Goal: Communication & Community: Answer question/provide support

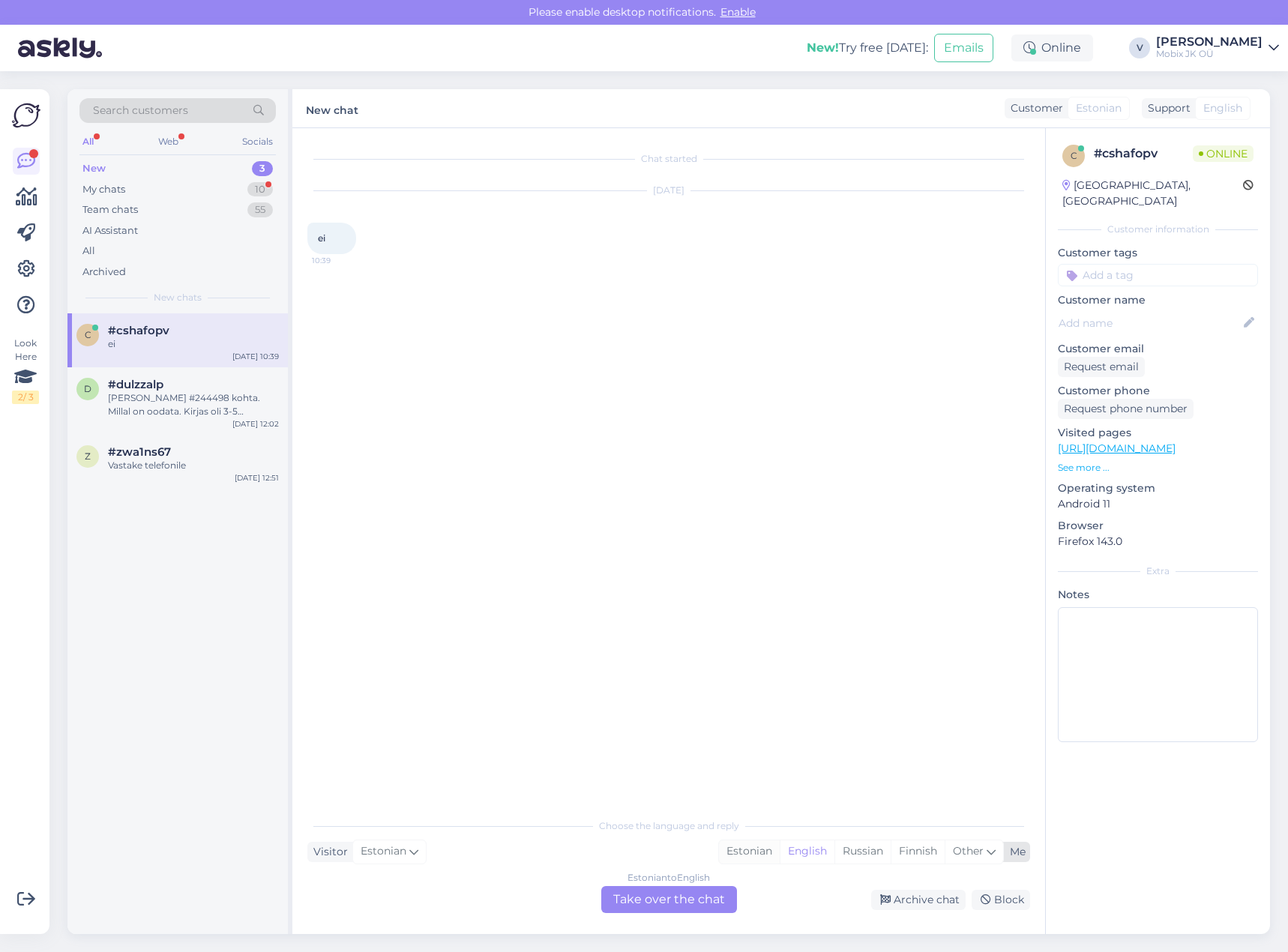
click at [753, 858] on div "Estonian" at bounding box center [749, 851] width 60 height 22
click at [698, 890] on div "Estonian to Estonian Take over the chat" at bounding box center [668, 899] width 135 height 27
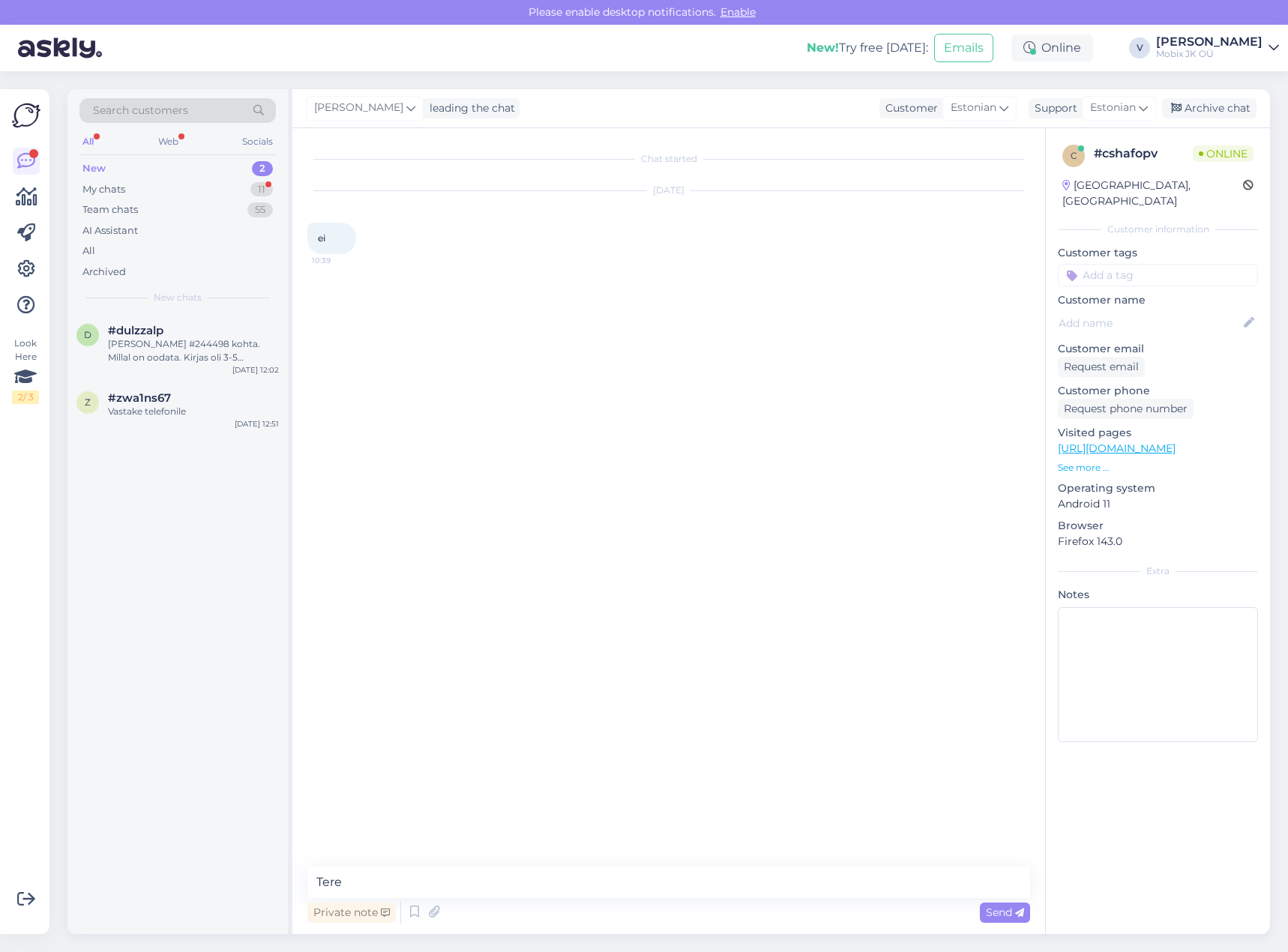
type textarea "Tere!"
type textarea "[PERSON_NAME] aidata?"
click at [198, 356] on div "[PERSON_NAME] #244498 kohta. Millal on oodata. Kirjas oli 3-5 tööpäeva." at bounding box center [194, 351] width 171 height 27
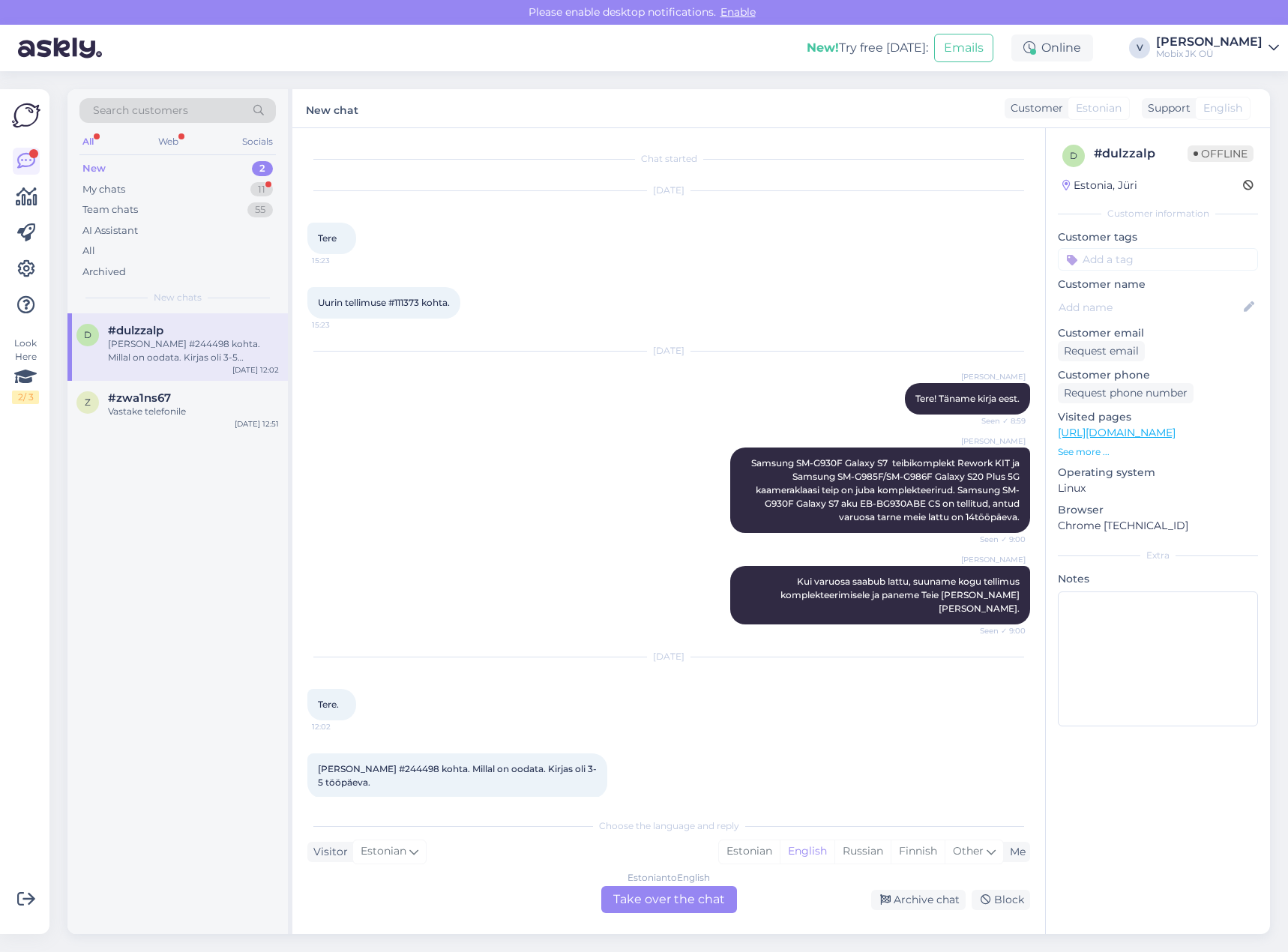
scroll to position [5, 0]
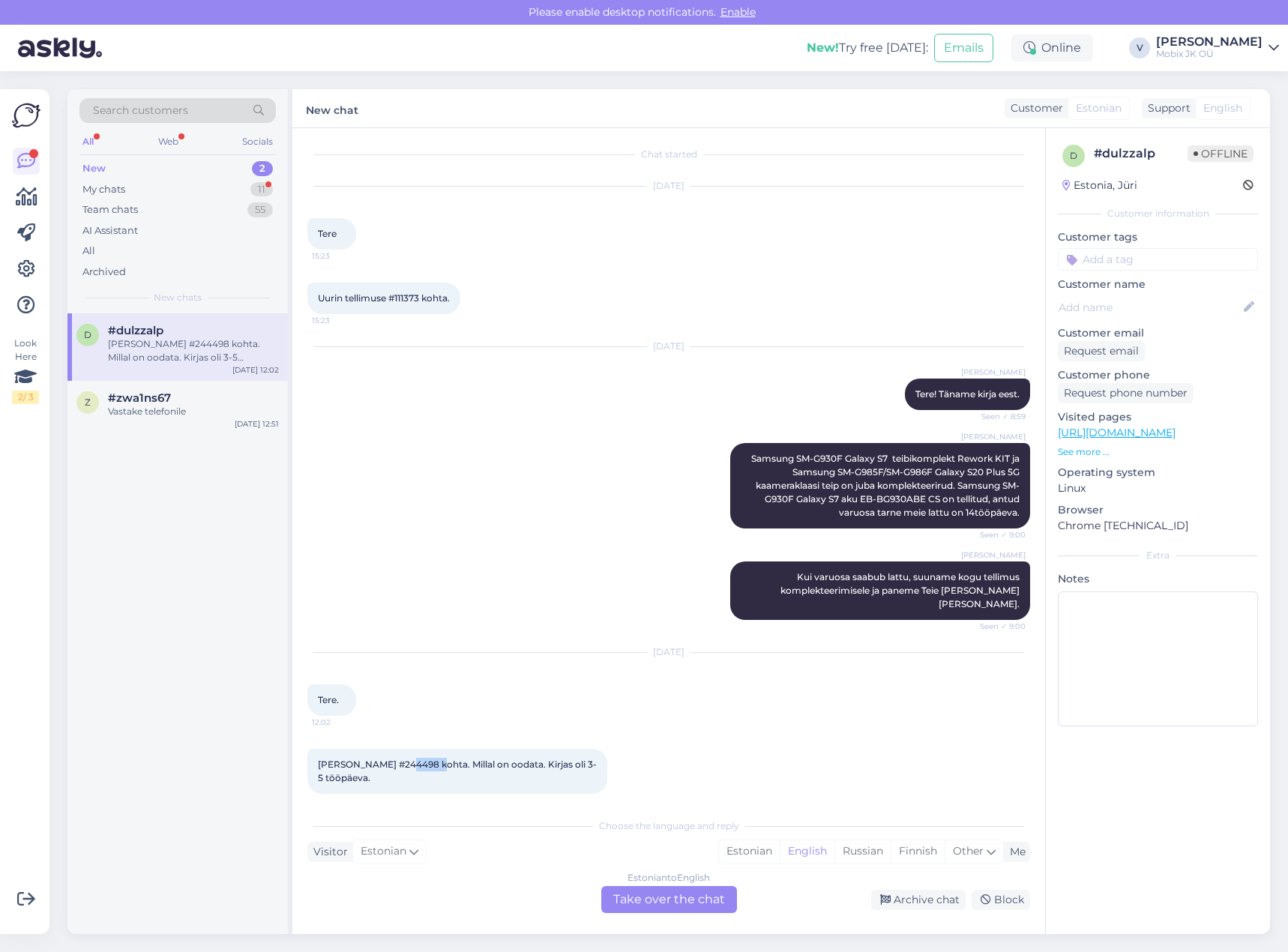
drag, startPoint x: 397, startPoint y: 750, endPoint x: 432, endPoint y: 750, distance: 35.0
click at [432, 758] on span "[PERSON_NAME] #244498 kohta. Millal on oodata. Kirjas oli 3-5 tööpäeva." at bounding box center [457, 770] width 279 height 24
copy span "244498"
click at [743, 858] on div "Estonian" at bounding box center [749, 851] width 60 height 22
click at [698, 897] on div "Estonian to Estonian Take over the chat" at bounding box center [668, 899] width 135 height 27
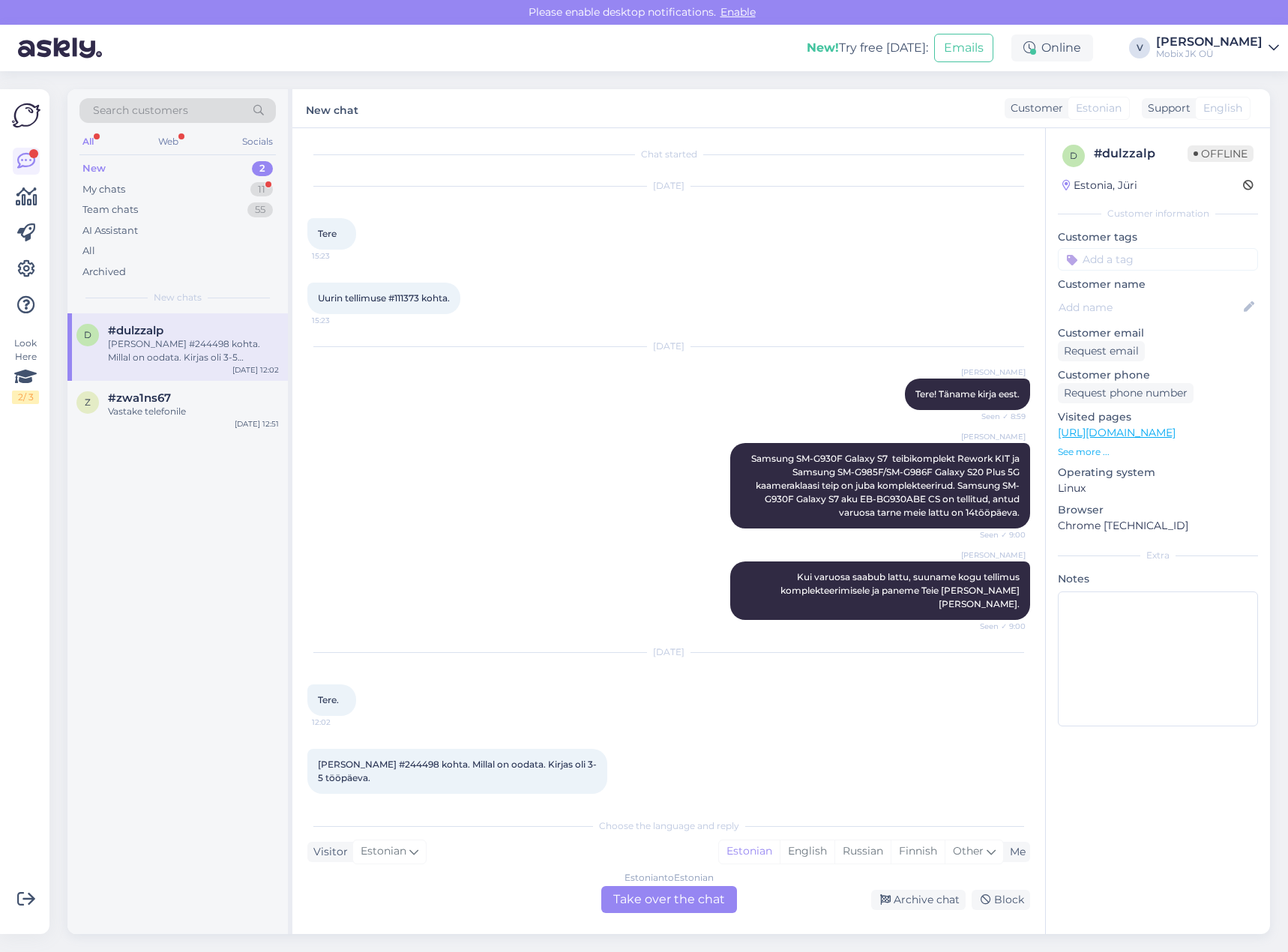
scroll to position [0, 0]
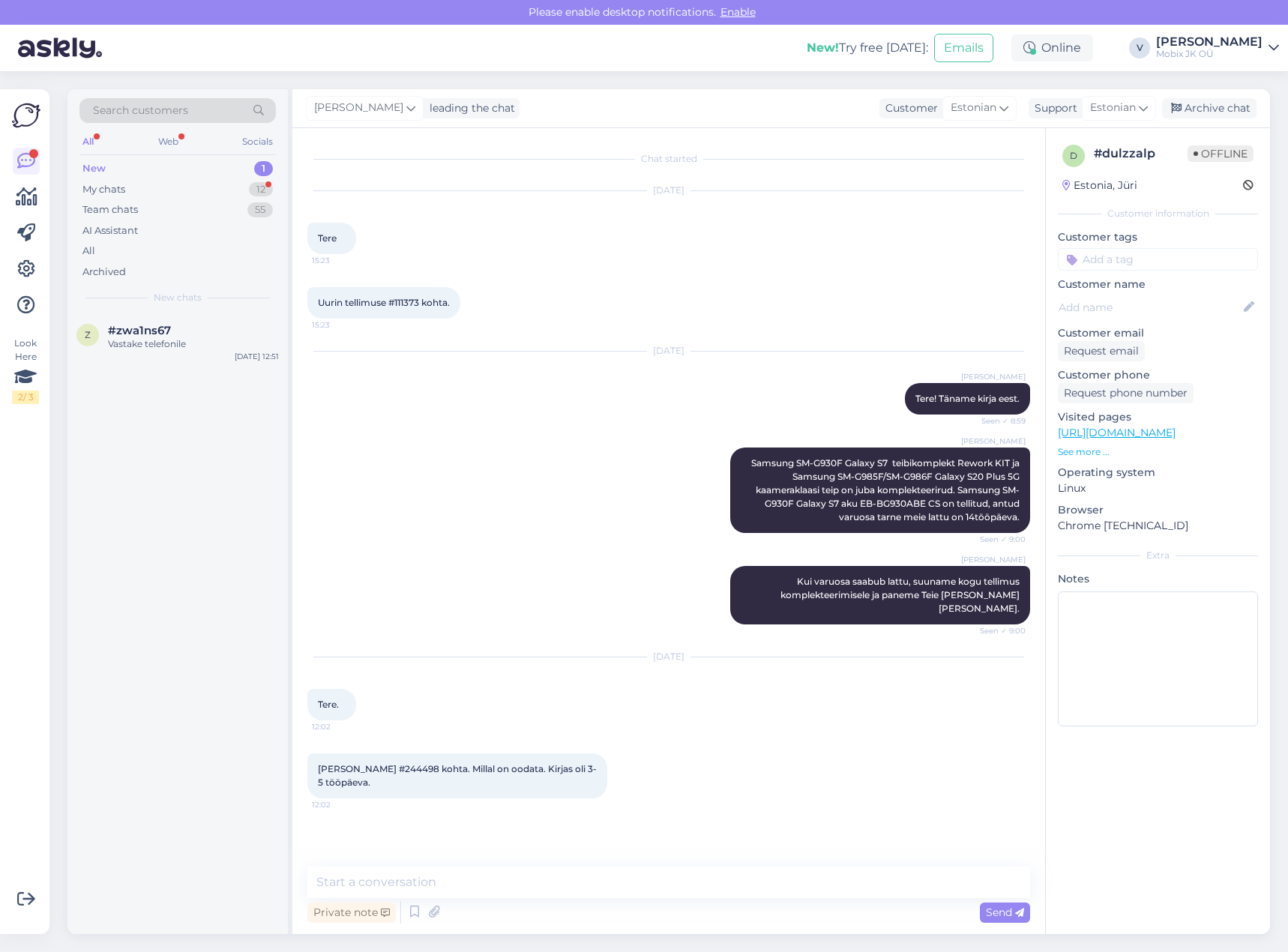
type textarea "R"
click at [665, 876] on textarea "Tere! Täname kirja eest." at bounding box center [668, 882] width 723 height 31
paste textarea "Google Pixel 8a [GEOGRAPHIC_DATA]"
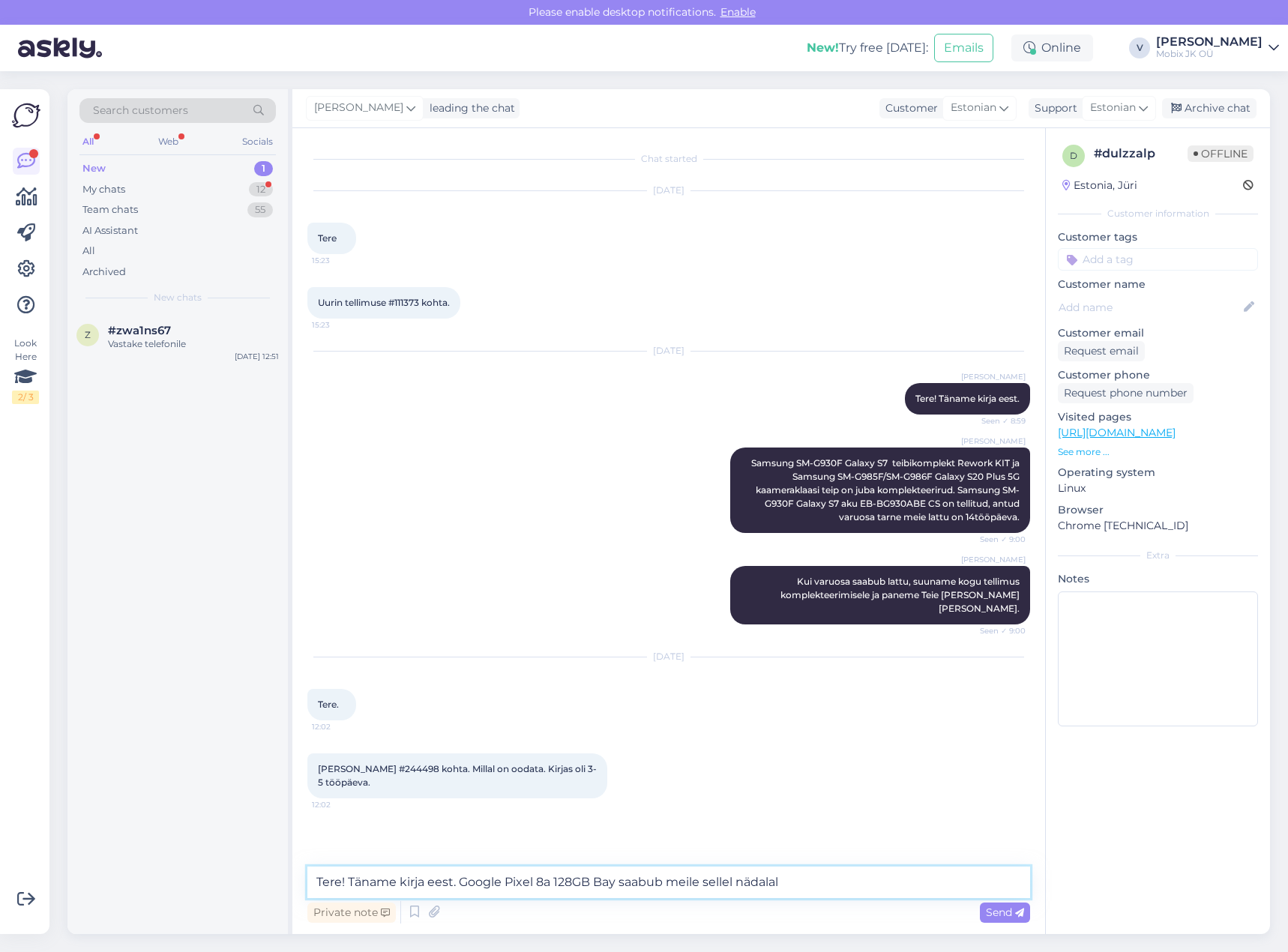
type textarea "Tere! Täname kirja eest. Google Pixel 8a 128GB Bay saabub meile sellel nädalal."
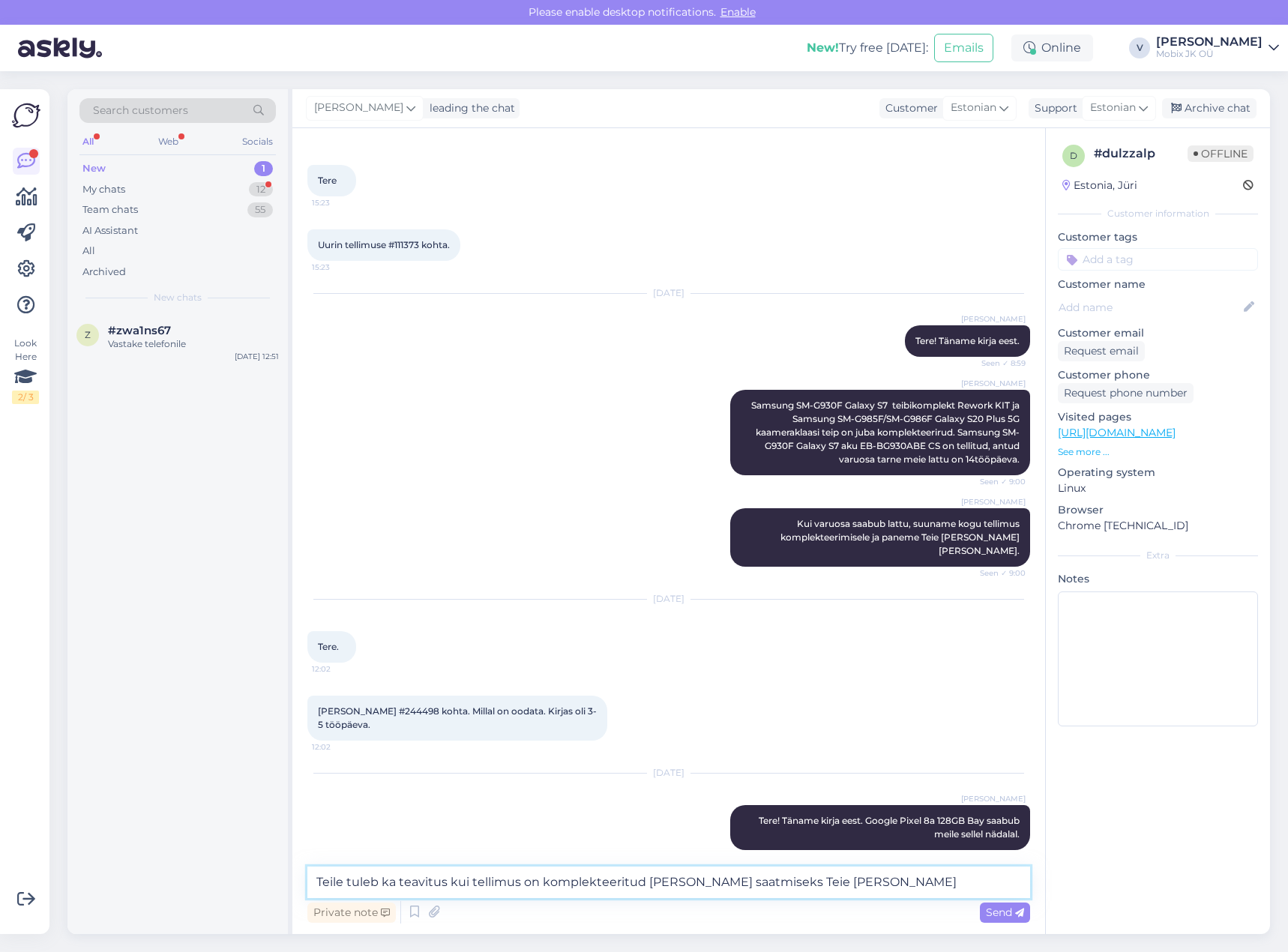
type textarea "Teile tuleb ka teavitus kui tellimus on komplekteeritud [PERSON_NAME] saatmisek…"
